Goal: Information Seeking & Learning: Learn about a topic

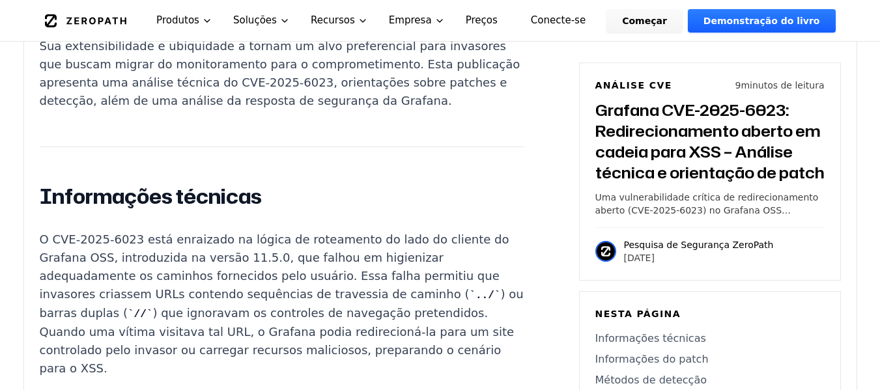
scroll to position [1369, 0]
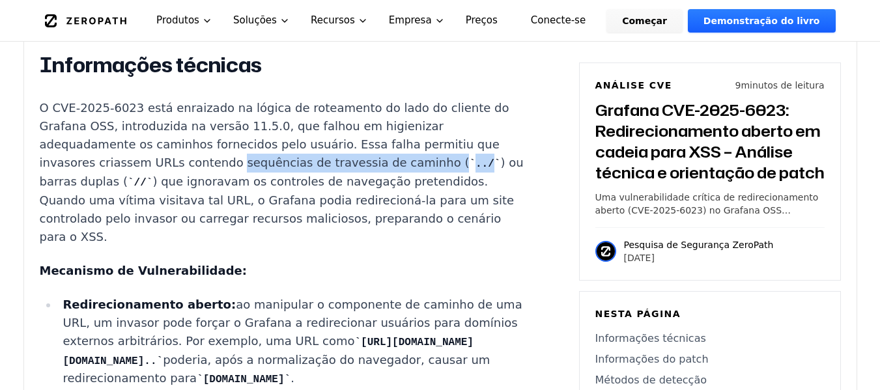
drag, startPoint x: 220, startPoint y: 229, endPoint x: 440, endPoint y: 225, distance: 219.6
click at [437, 225] on p "O CVE-2025-6023 está enraizado na lógica de roteamento do lado do cliente do Gr…" at bounding box center [282, 172] width 485 height 147
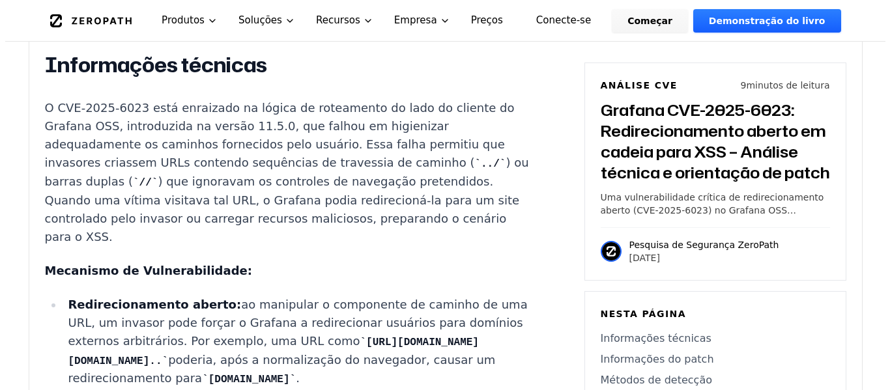
scroll to position [0, 0]
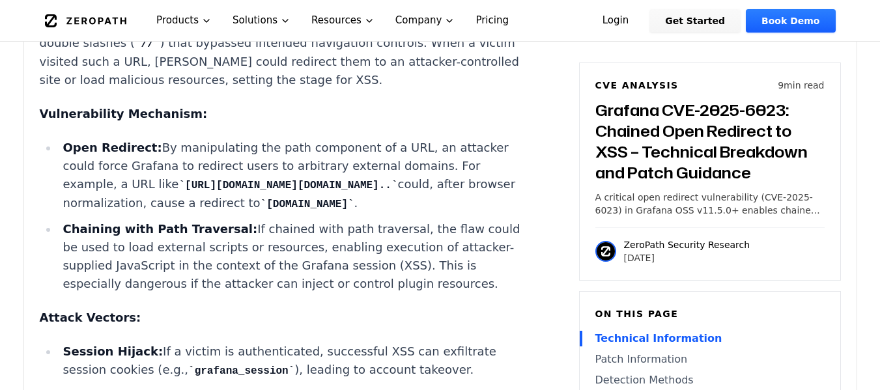
scroll to position [1433, 0]
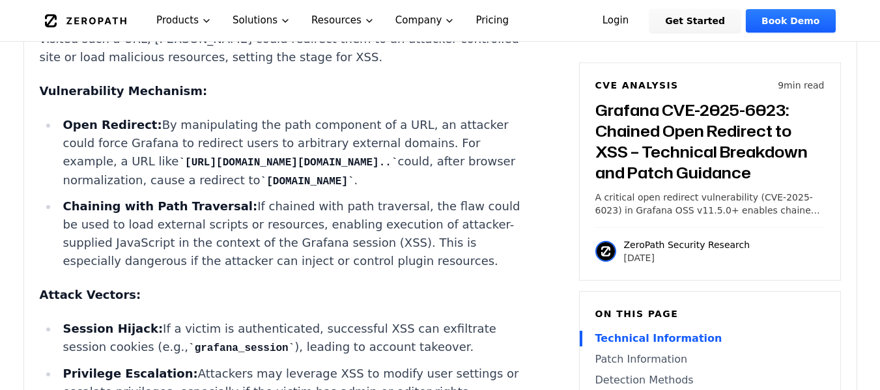
drag, startPoint x: 264, startPoint y: 194, endPoint x: 416, endPoint y: 198, distance: 152.5
click at [397, 169] on code "[URL][DOMAIN_NAME][DOMAIN_NAME].." at bounding box center [287, 163] width 219 height 12
copy code "/../[DOMAIN_NAME][URL].."
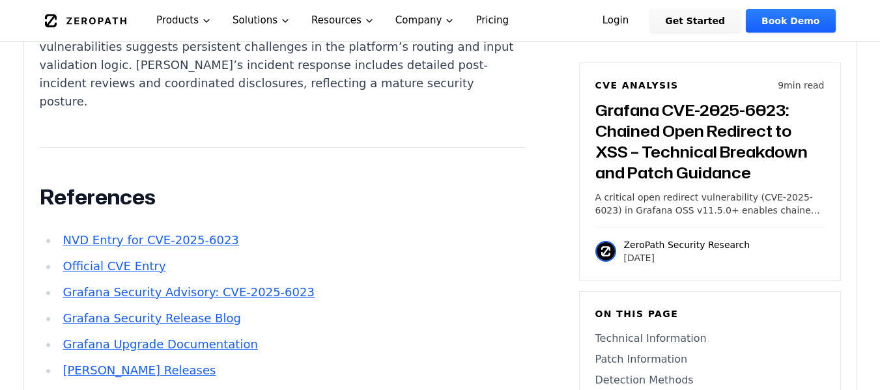
scroll to position [3909, 0]
